Goal: Information Seeking & Learning: Learn about a topic

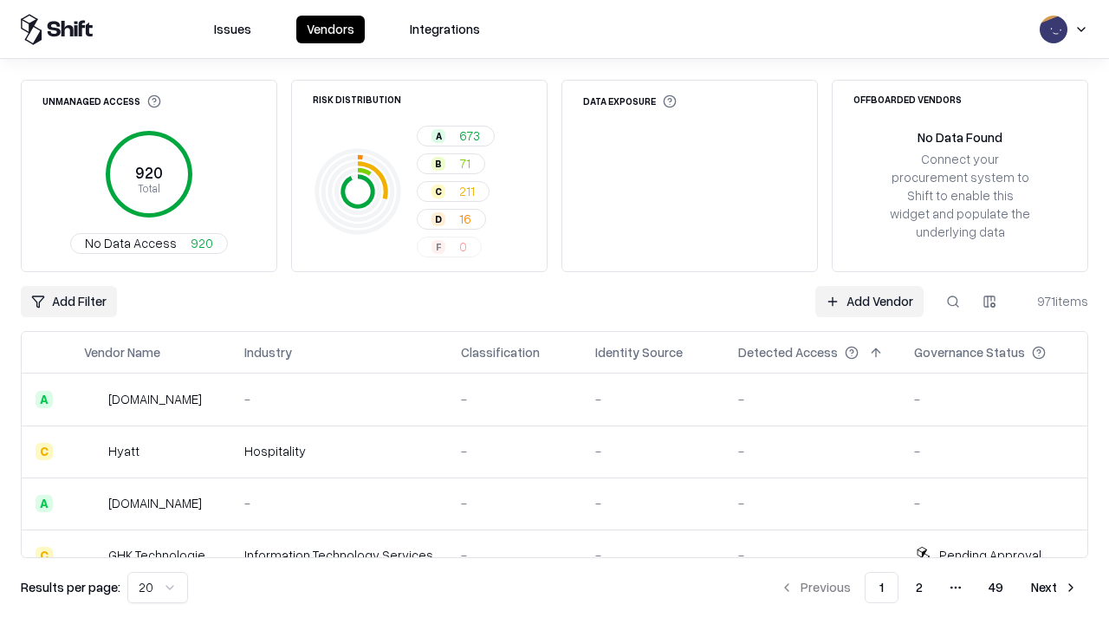
click at [555, 312] on div "Add Filter Add Vendor 971 items" at bounding box center [555, 301] width 1068 height 31
click at [68, 302] on html "Issues Vendors Integrations Unmanaged Access 920 Total No Data Access 920 Risk …" at bounding box center [554, 312] width 1109 height 624
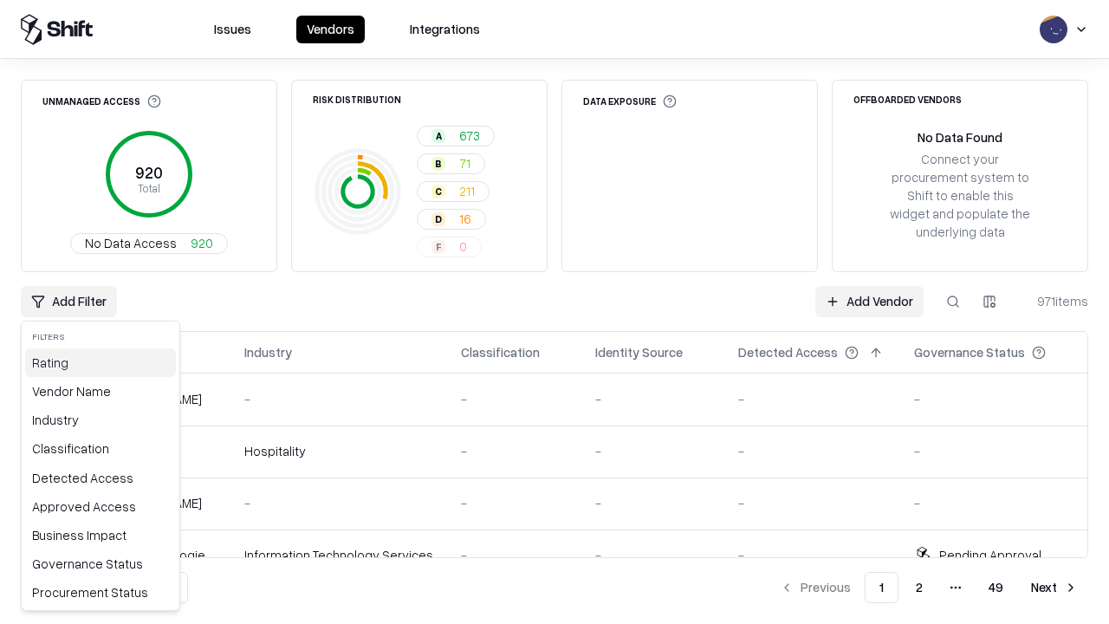
click at [101, 362] on div "Rating" at bounding box center [100, 362] width 151 height 29
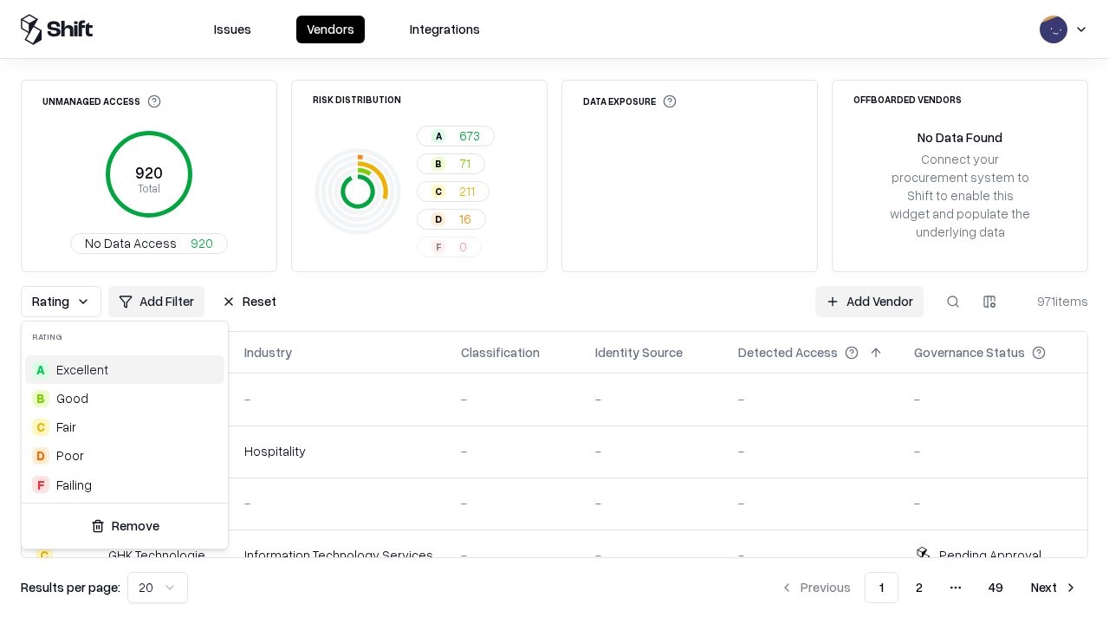
click at [555, 312] on html "Issues Vendors Integrations Unmanaged Access 920 Total No Data Access 920 Risk …" at bounding box center [554, 312] width 1109 height 624
click at [555, 312] on div "Rating Add Filter Reset Add Vendor 971 items" at bounding box center [555, 301] width 1068 height 31
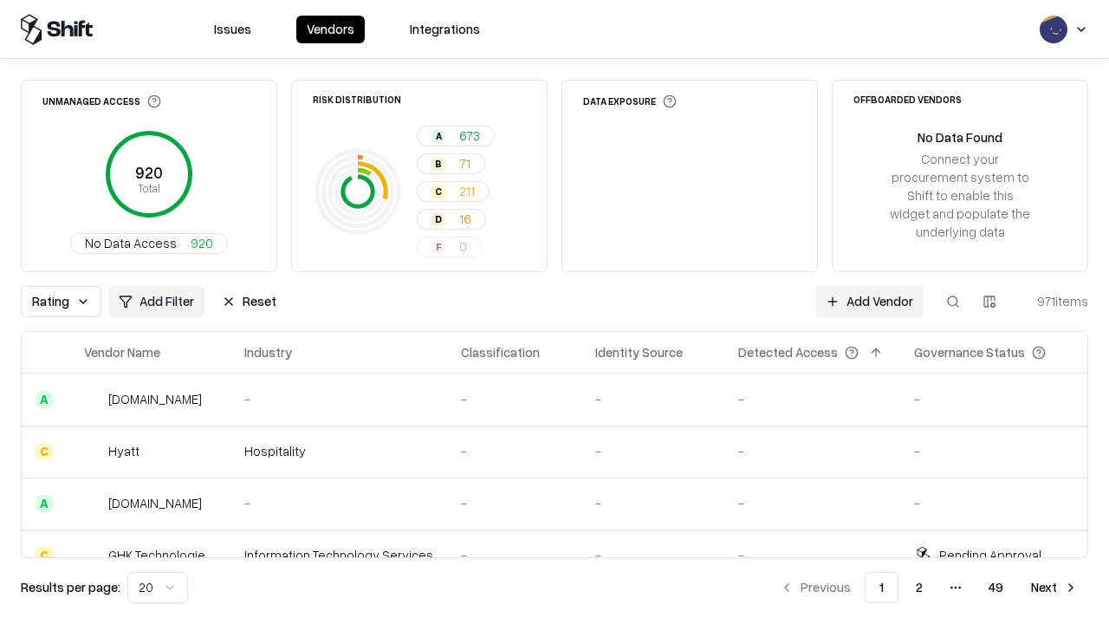
click at [249, 302] on button "Reset" at bounding box center [248, 301] width 75 height 31
click at [555, 312] on div "Rating Add Filter Reset Add Vendor 971 items" at bounding box center [555, 301] width 1068 height 31
click at [68, 302] on html "Issues Vendors Integrations Unmanaged Access 920 Total No Data Access 920 Risk …" at bounding box center [554, 312] width 1109 height 624
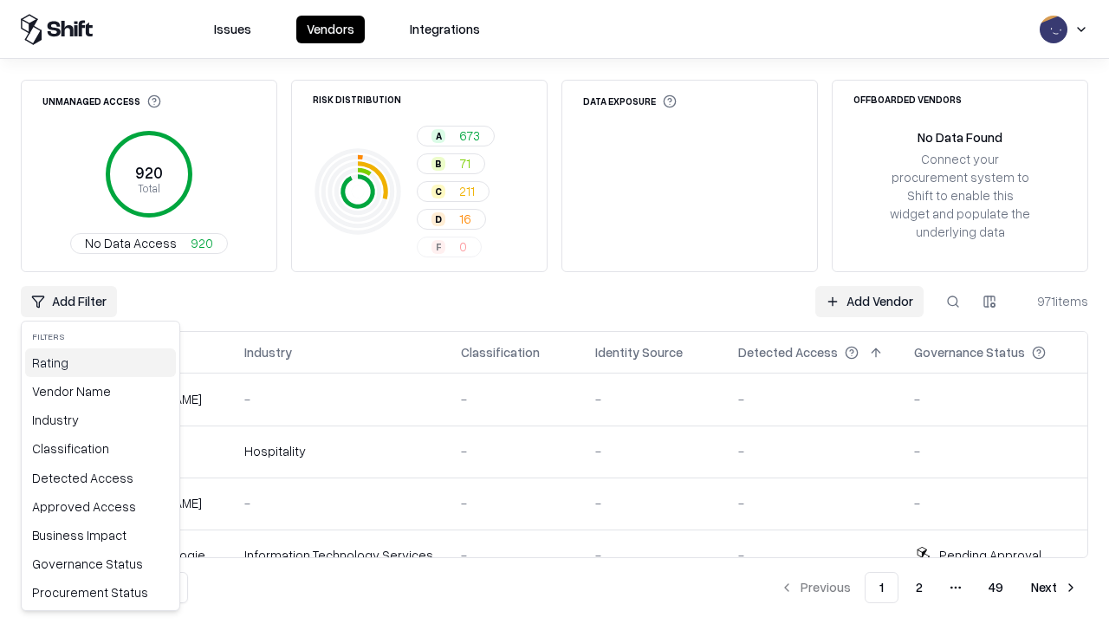
click at [101, 362] on div "Rating" at bounding box center [100, 362] width 151 height 29
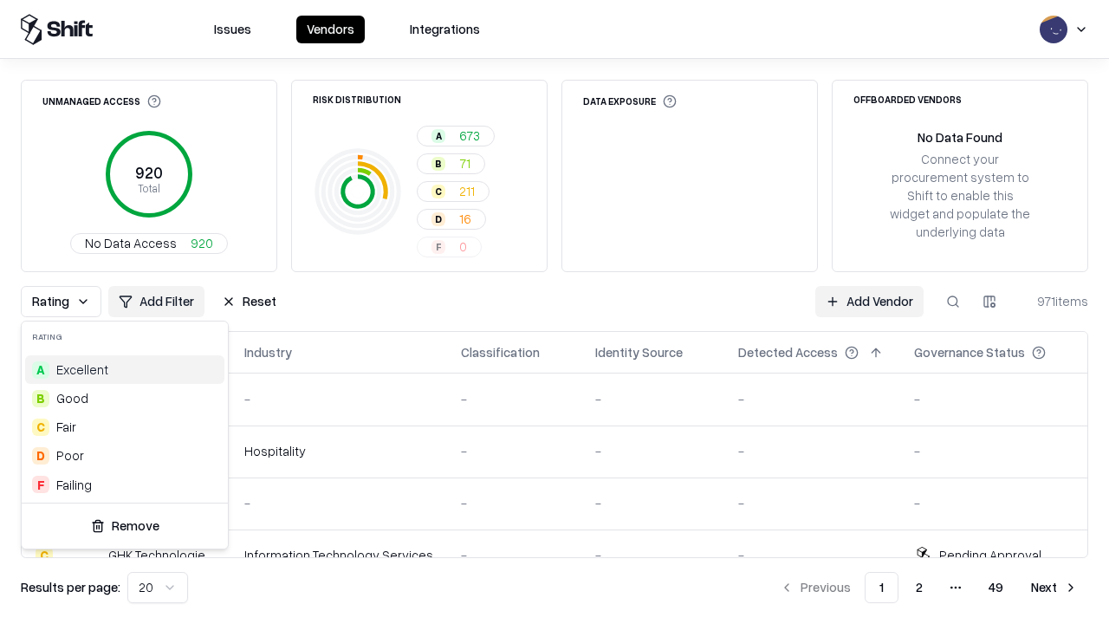
click at [125, 485] on div "F Failing" at bounding box center [124, 485] width 199 height 29
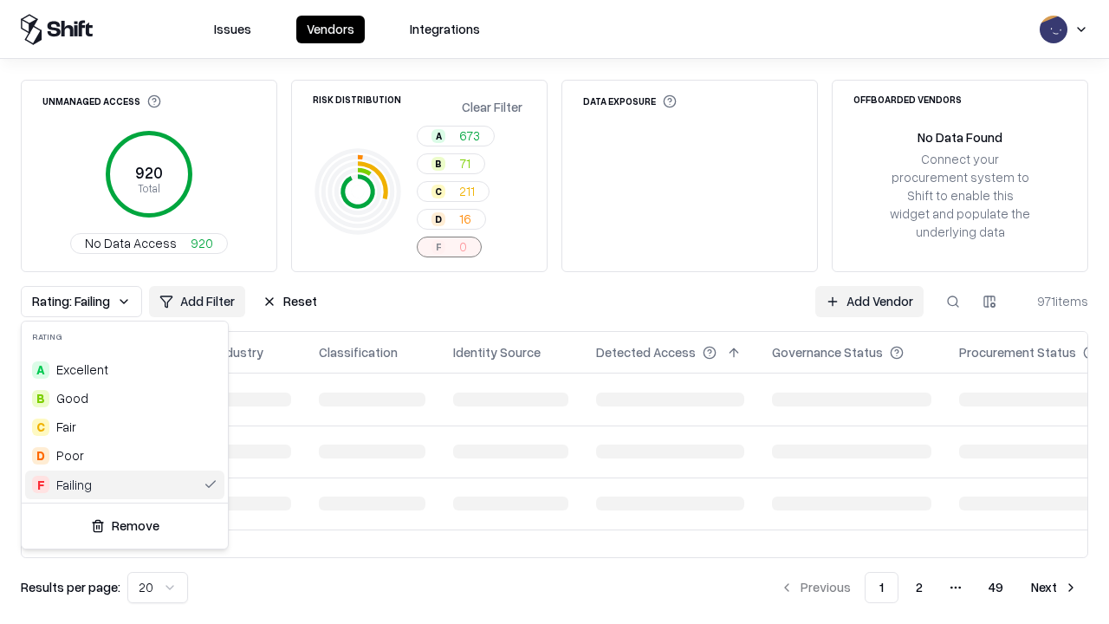
click at [555, 312] on html "Issues Vendors Integrations Unmanaged Access 920 Total No Data Access 920 Risk …" at bounding box center [554, 312] width 1109 height 624
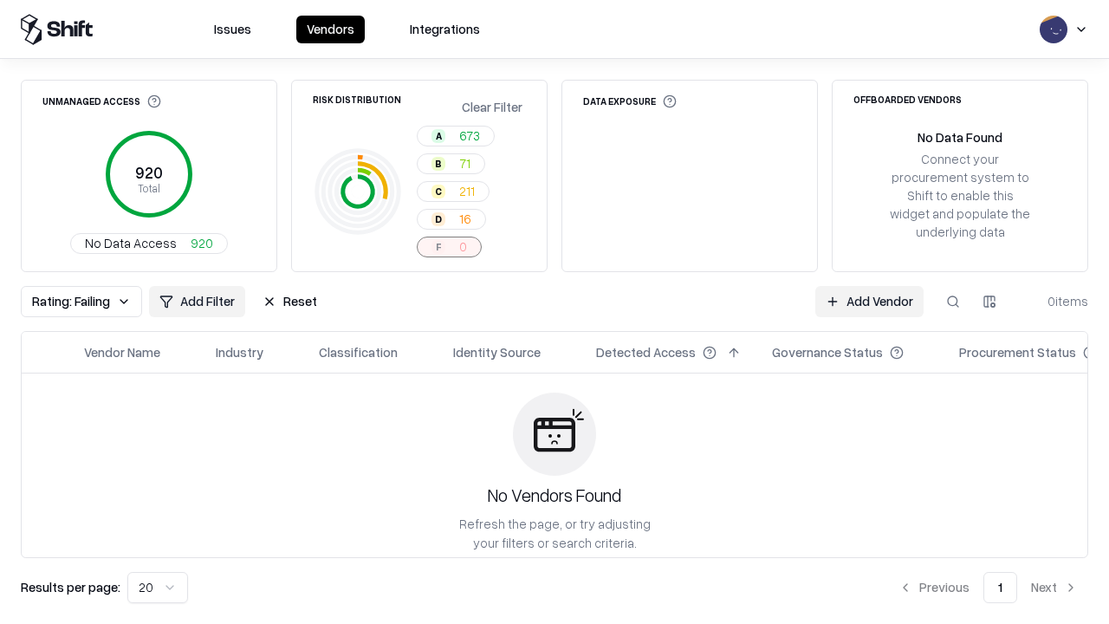
click at [555, 312] on div "Rating: Failing Add Filter Reset Add Vendor 0 items" at bounding box center [555, 301] width 1068 height 31
click at [290, 302] on button "Reset" at bounding box center [289, 301] width 75 height 31
click at [555, 312] on div "Add Filter Add Vendor 0 items" at bounding box center [555, 301] width 1068 height 31
click at [68, 302] on html "Issues Vendors Integrations Unmanaged Access 920 Total No Data Access 920 Risk …" at bounding box center [554, 312] width 1109 height 624
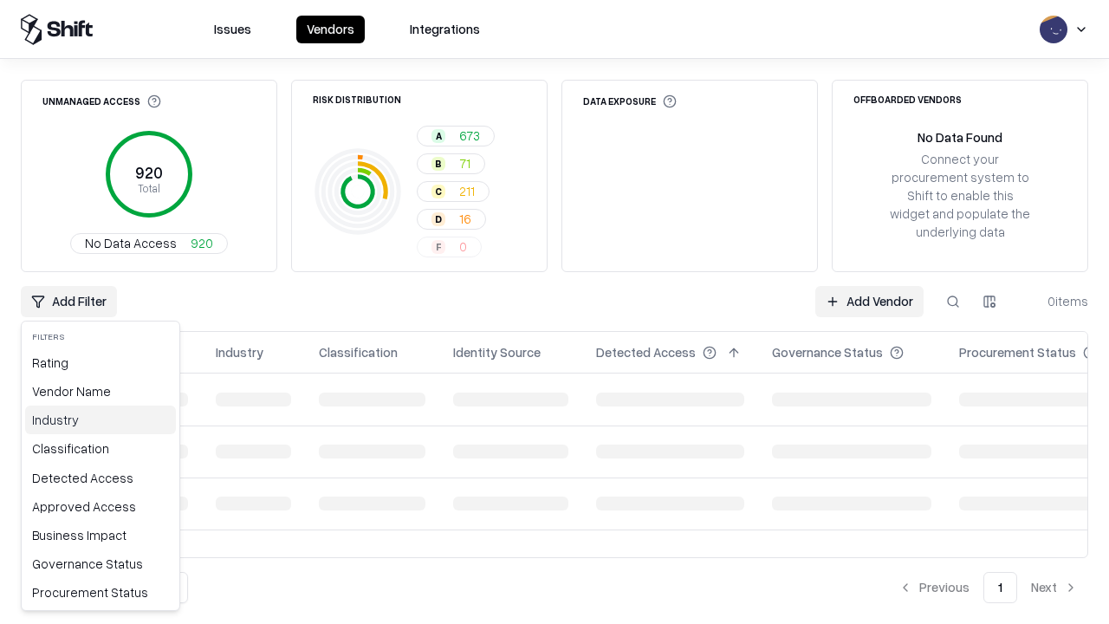
click at [101, 420] on div "Industry" at bounding box center [100, 420] width 151 height 29
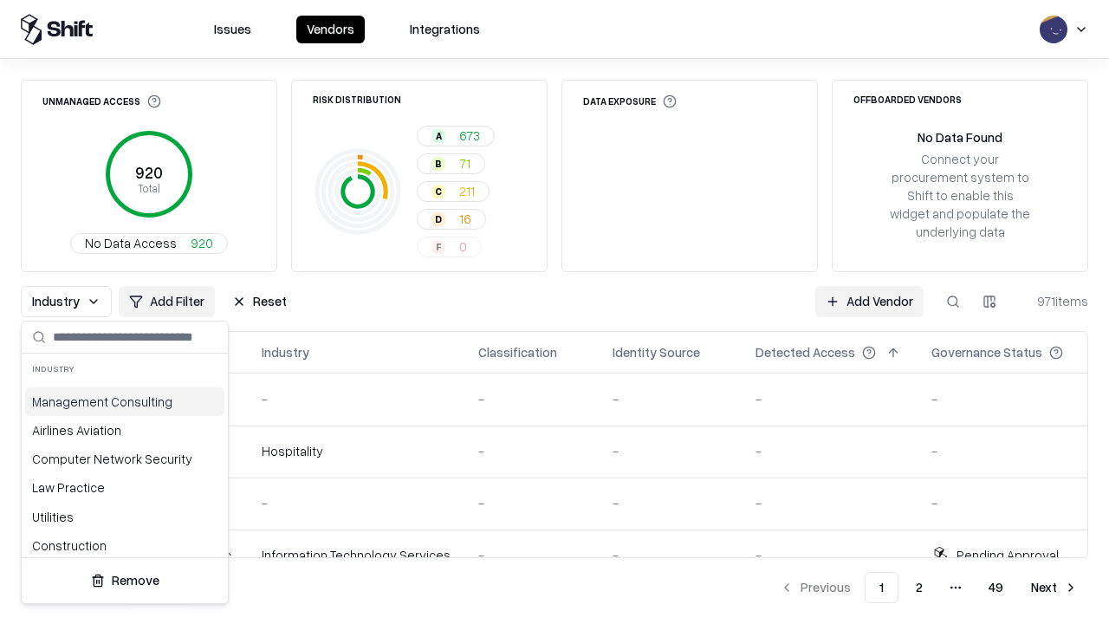
click at [555, 312] on html "Issues Vendors Integrations Unmanaged Access 920 Total No Data Access 920 Risk …" at bounding box center [554, 312] width 1109 height 624
click at [555, 312] on div "Industry Add Filter Reset Add Vendor 971 items" at bounding box center [555, 301] width 1068 height 31
click at [259, 302] on button "Reset" at bounding box center [259, 301] width 75 height 31
